Goal: Task Accomplishment & Management: Complete application form

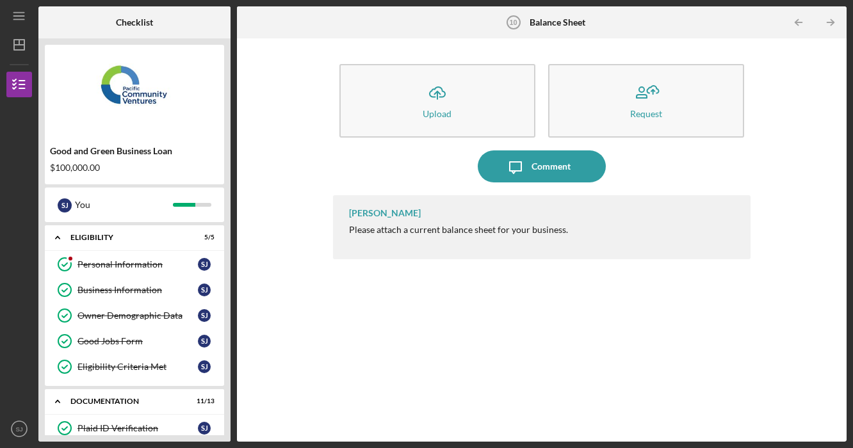
scroll to position [200, 0]
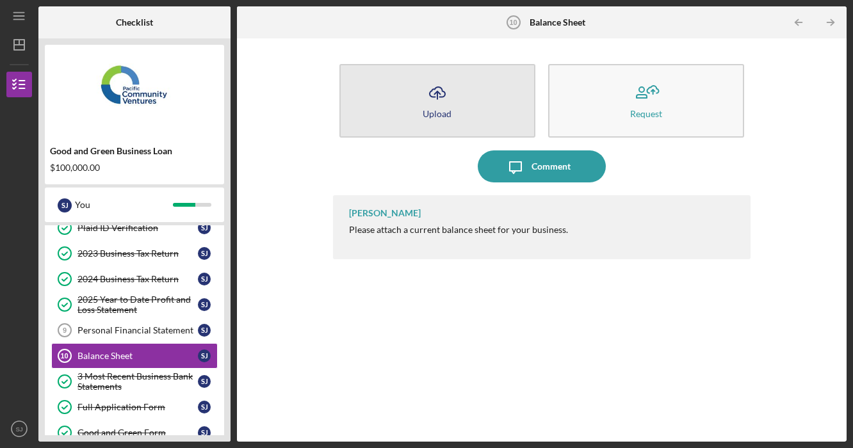
click at [455, 115] on button "Icon/Upload Upload" at bounding box center [437, 101] width 196 height 74
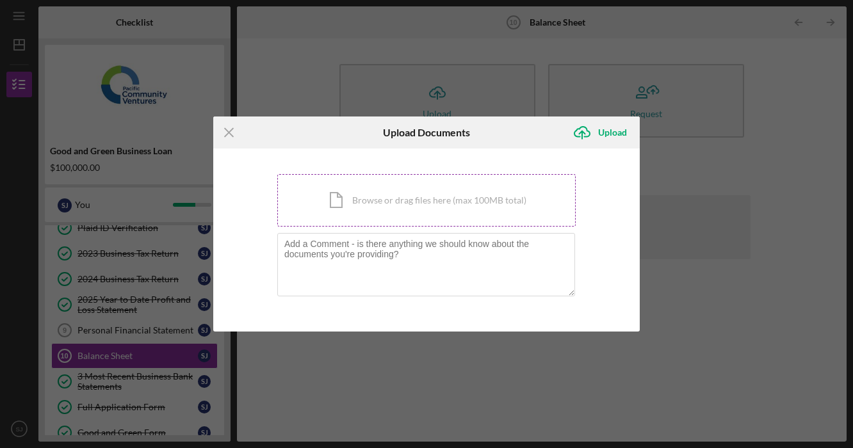
click at [402, 199] on div "Icon/Document Browse or drag files here (max 100MB total) Tap to choose files o…" at bounding box center [426, 200] width 298 height 53
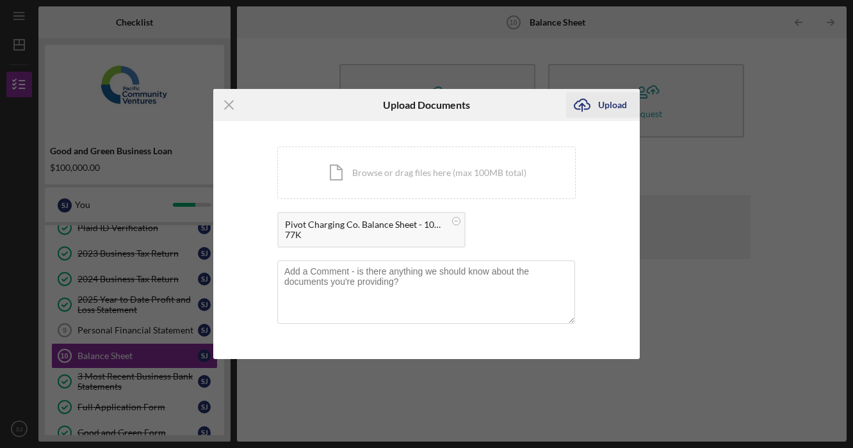
click at [612, 111] on div "Upload" at bounding box center [612, 105] width 29 height 26
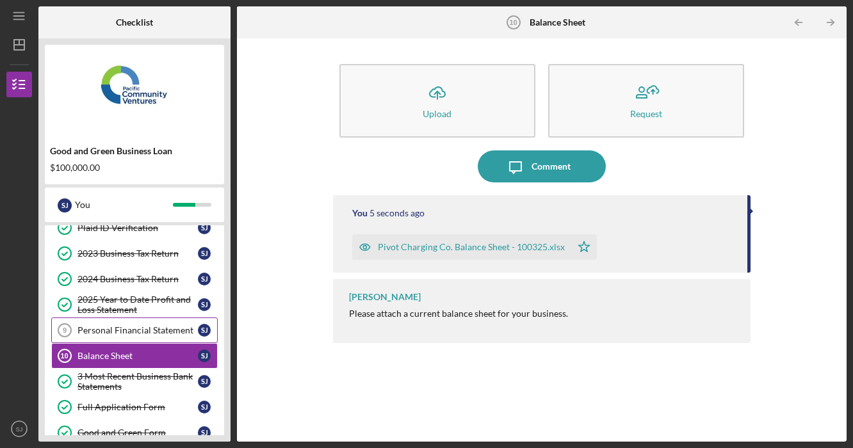
click at [140, 330] on div "Personal Financial Statement" at bounding box center [137, 330] width 120 height 10
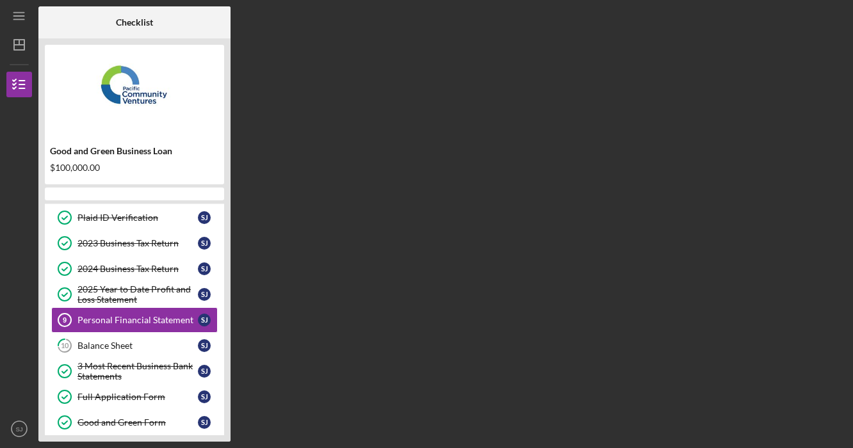
scroll to position [54, 0]
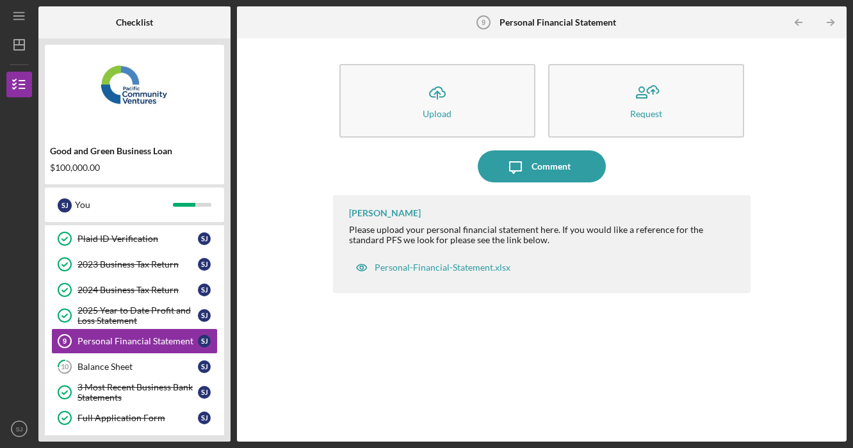
click at [311, 367] on div "Icon/Upload Upload Request Icon/Message Comment [PERSON_NAME] Please upload you…" at bounding box center [541, 240] width 597 height 391
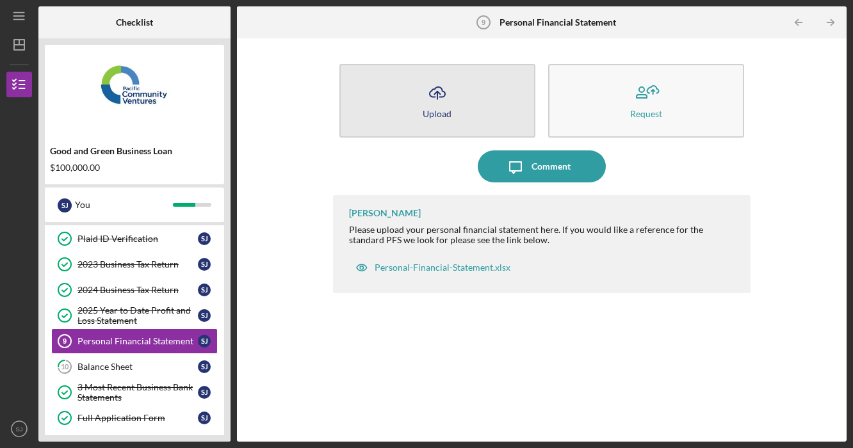
click at [435, 124] on button "Icon/Upload Upload" at bounding box center [437, 101] width 196 height 74
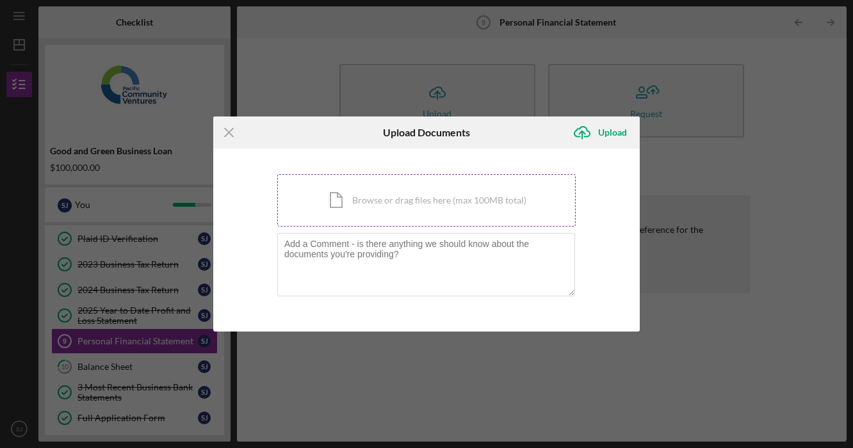
click at [384, 197] on div "Icon/Document Browse or drag files here (max 100MB total) Tap to choose files o…" at bounding box center [426, 200] width 298 height 53
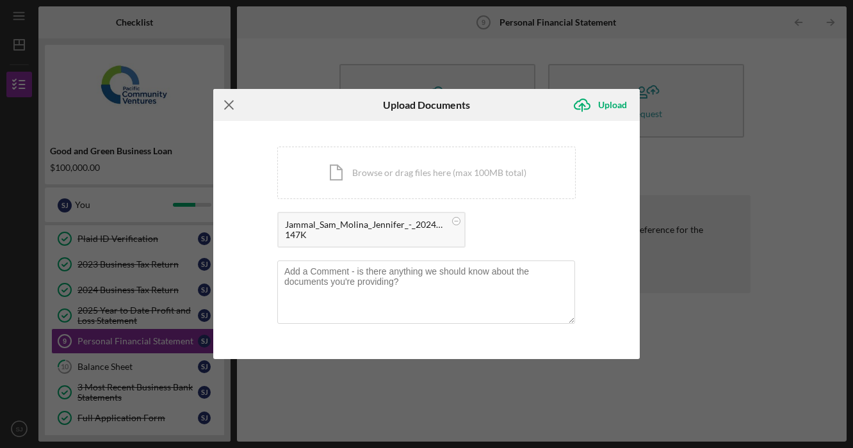
click at [229, 99] on icon "Icon/Menu Close" at bounding box center [229, 105] width 32 height 32
